Goal: Find specific page/section: Find specific page/section

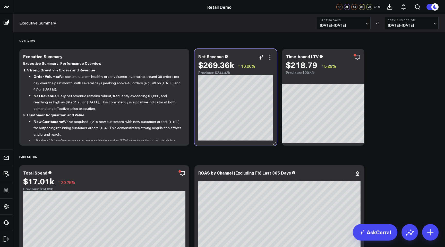
click at [232, 145] on div "Net Revenue $269.36k ↑ 10.20% Previous: $244.42k" at bounding box center [235, 97] width 82 height 97
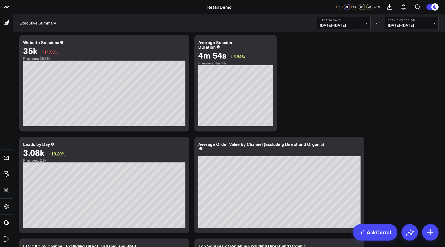
scroll to position [344, 0]
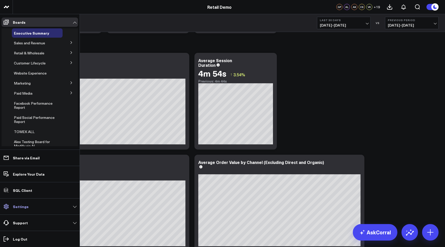
click at [23, 206] on p "Settings" at bounding box center [21, 206] width 16 height 4
click at [23, 218] on link "Support" at bounding box center [40, 222] width 76 height 9
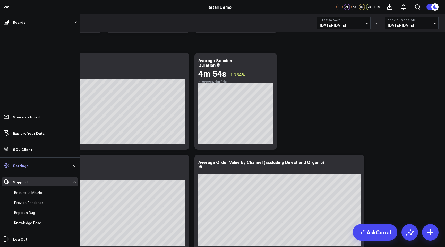
click at [38, 167] on link "Settings" at bounding box center [40, 165] width 76 height 9
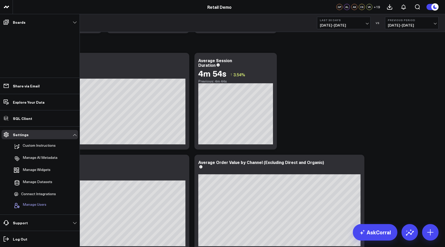
click at [42, 205] on span "Manage Users" at bounding box center [35, 205] width 24 height 6
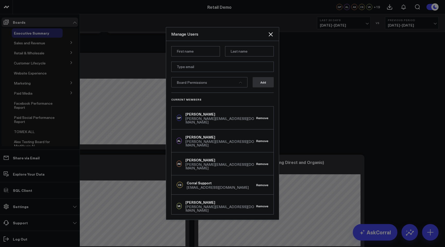
click at [235, 82] on div "Board Permissions" at bounding box center [209, 82] width 76 height 10
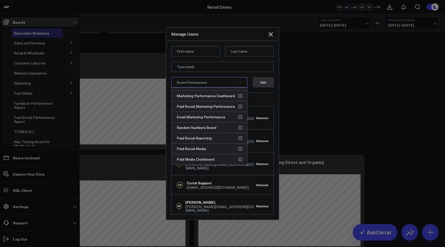
scroll to position [0, 0]
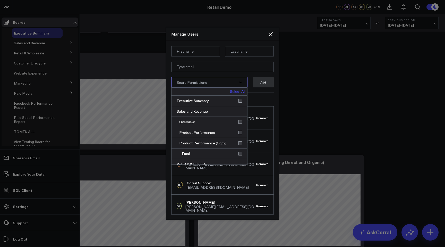
click at [225, 80] on div "Board Permissions" at bounding box center [209, 82] width 76 height 10
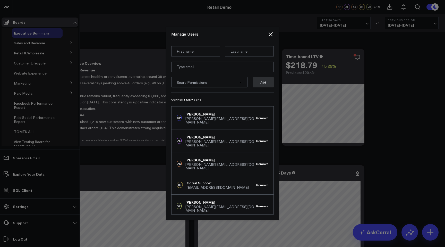
click at [56, 124] on div at bounding box center [222, 123] width 445 height 247
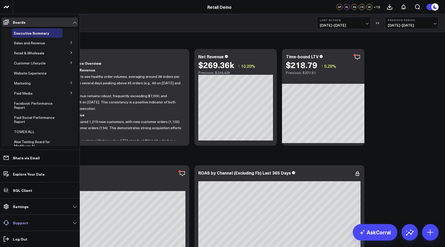
click at [21, 222] on p "Support" at bounding box center [20, 222] width 15 height 4
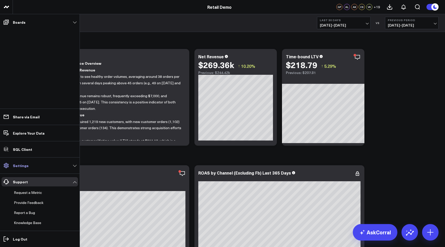
click at [31, 165] on link "Settings" at bounding box center [40, 165] width 76 height 9
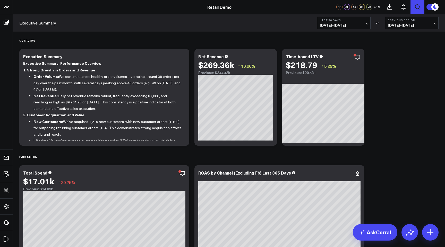
click at [416, 10] on icon "Open search" at bounding box center [417, 7] width 6 height 6
type input "connectors"
click at [290, 20] on button "submit" at bounding box center [293, 23] width 6 height 6
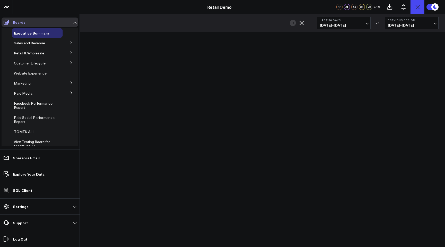
click at [27, 20] on link "Boards" at bounding box center [40, 22] width 76 height 9
click at [39, 175] on p "Explore Your Data" at bounding box center [29, 174] width 32 height 4
click at [24, 191] on p "SQL Client" at bounding box center [22, 190] width 19 height 4
